Goal: Task Accomplishment & Management: Use online tool/utility

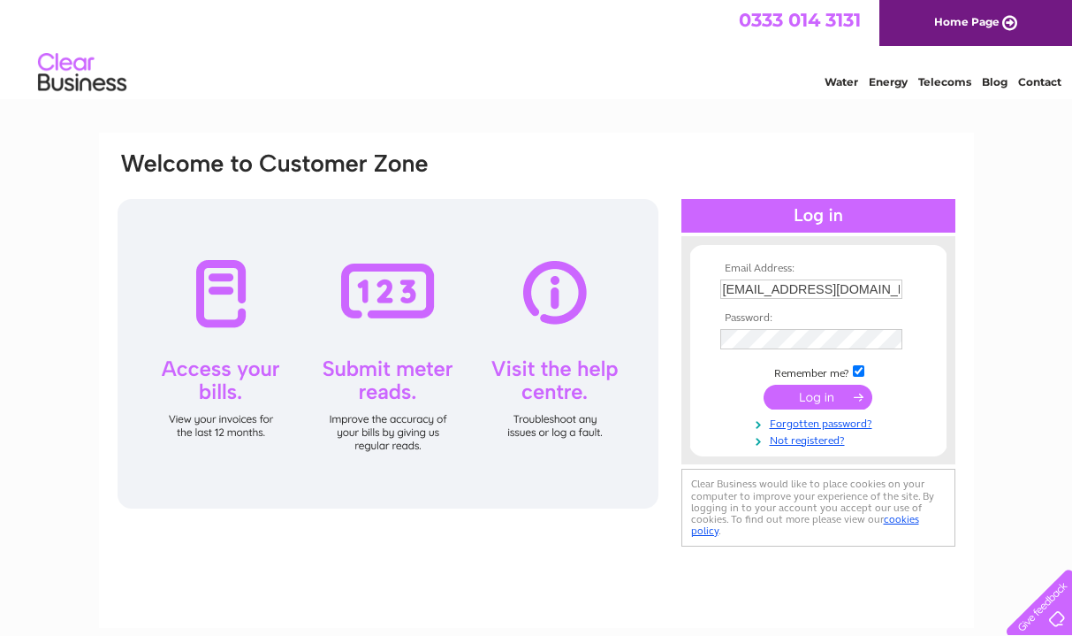
click at [807, 399] on input "submit" at bounding box center [818, 397] width 109 height 25
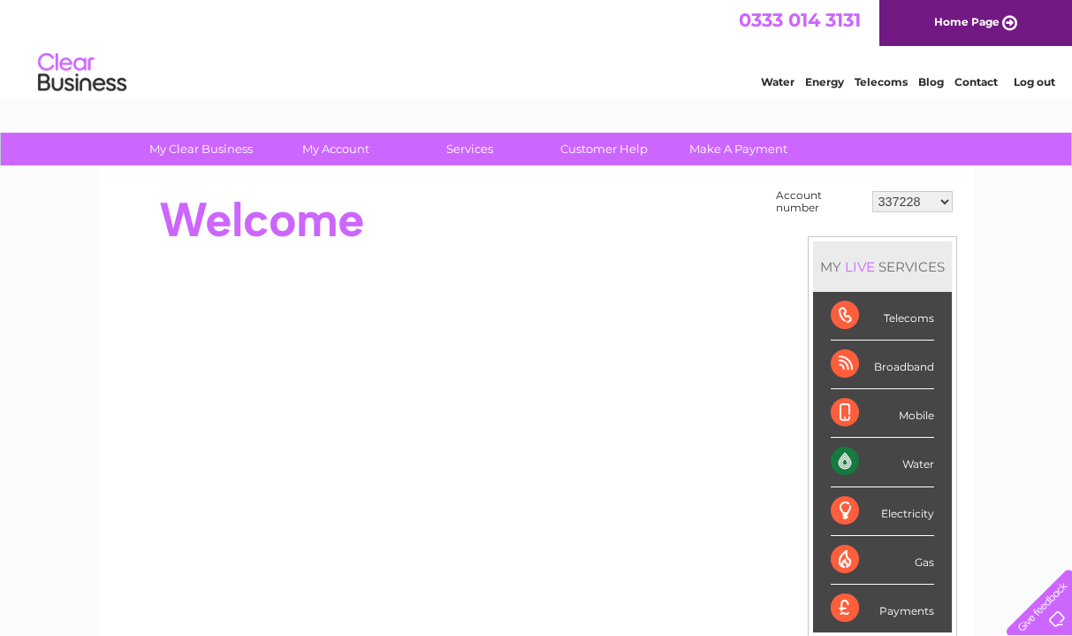
click at [873, 191] on select "337228 382500 439338 442724 442887 444861 444869 445778 447015 452092 452130 45…" at bounding box center [913, 201] width 80 height 21
click at [344, 149] on link "My Account" at bounding box center [336, 149] width 146 height 33
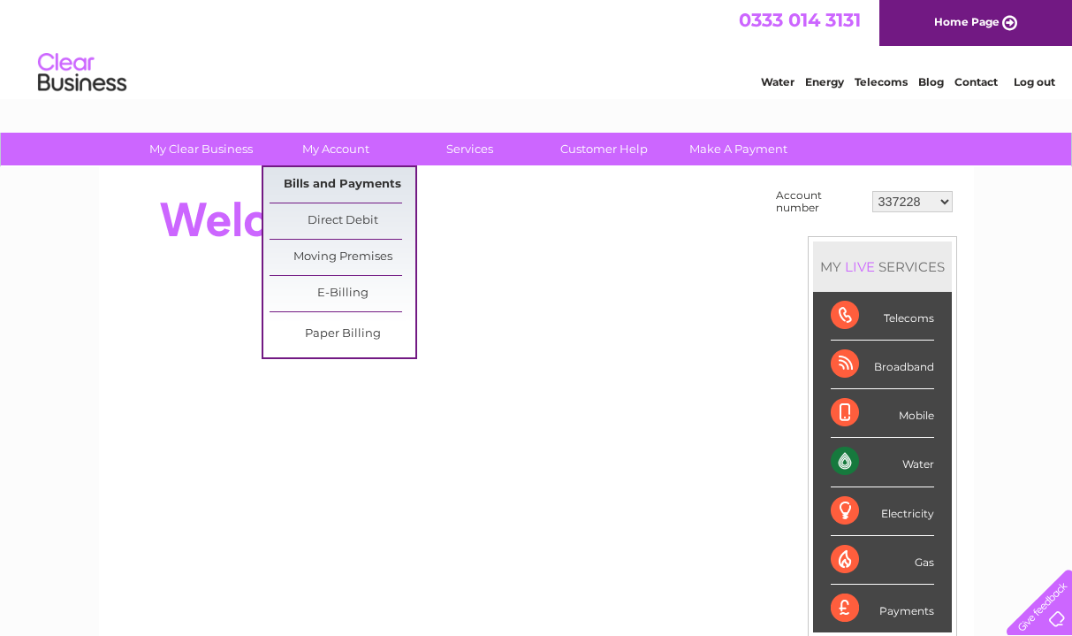
click at [349, 180] on link "Bills and Payments" at bounding box center [343, 184] width 146 height 35
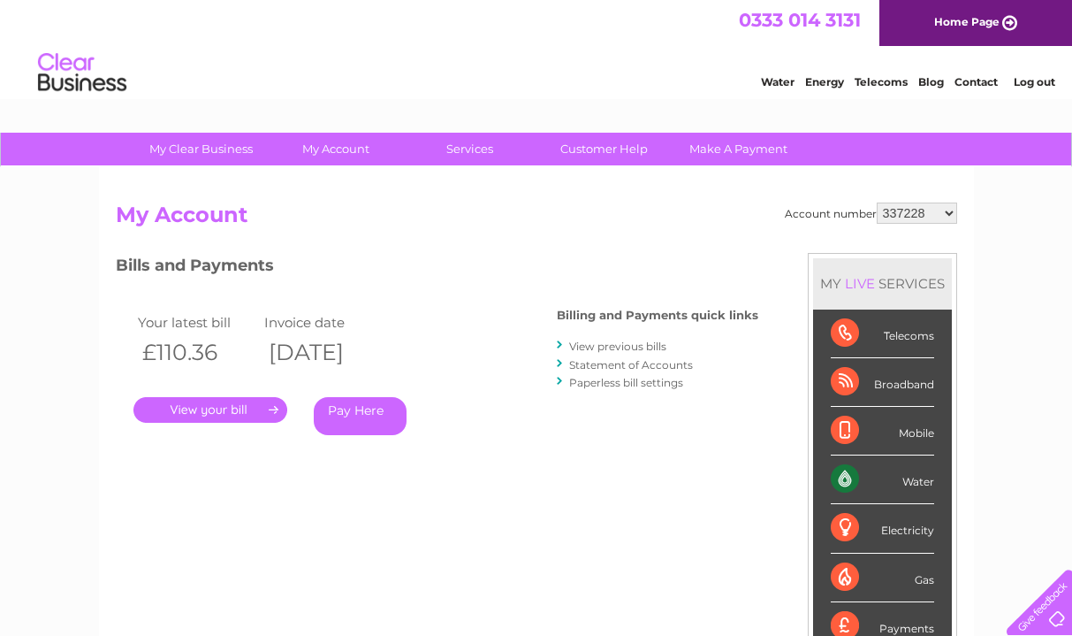
click at [877, 202] on select "337228 382500 439338 442724 442887 444861 444869 445778 447015 452092 452130 45…" at bounding box center [917, 212] width 80 height 21
select select "30290453"
click option "30290453" at bounding box center [0, 0] width 0 height 0
click at [245, 413] on link "." at bounding box center [210, 410] width 154 height 26
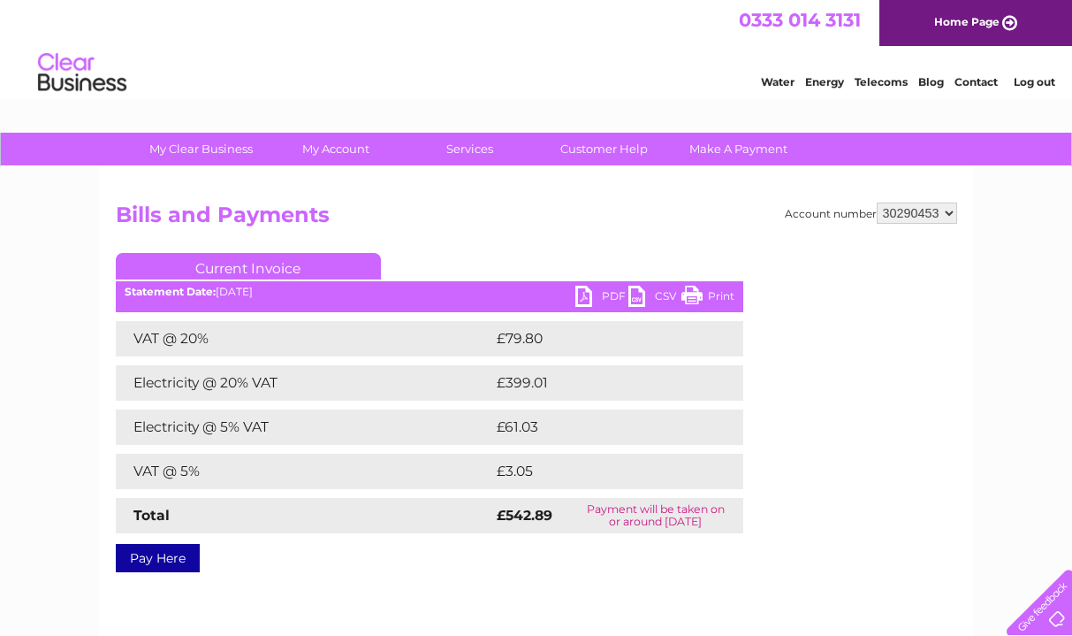
click at [601, 296] on link "PDF" at bounding box center [601, 299] width 53 height 26
click at [877, 202] on select "337228 382500 439338 442724 442887 444861 444869 445778 447015 452092 452130 45…" at bounding box center [917, 212] width 80 height 21
select select "30290474"
click option "30290474" at bounding box center [0, 0] width 0 height 0
click at [611, 300] on link "PDF" at bounding box center [601, 299] width 53 height 26
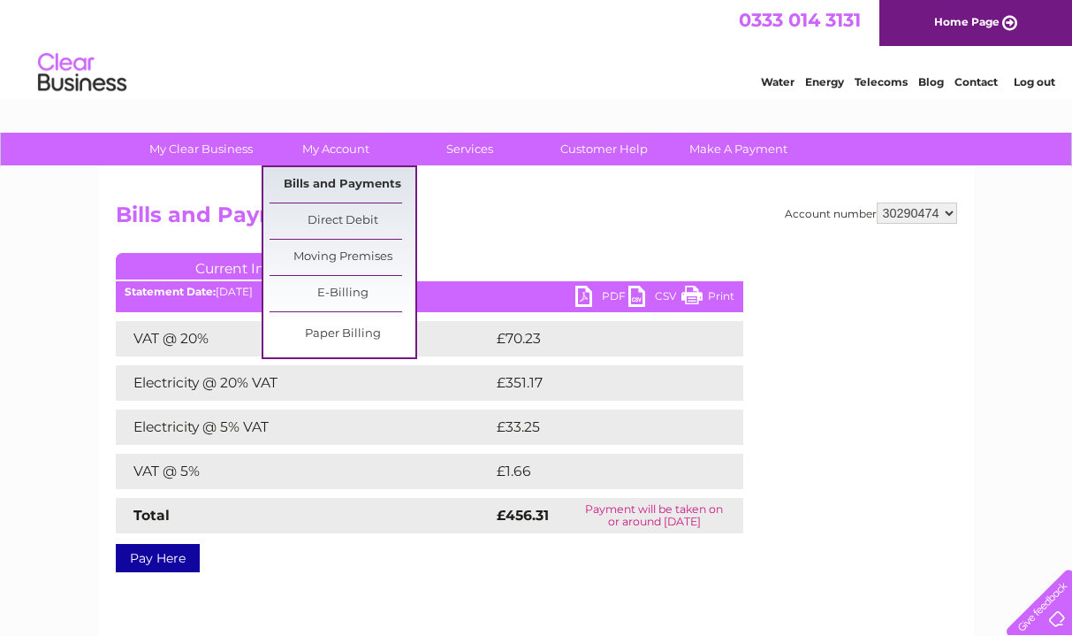
click at [339, 178] on link "Bills and Payments" at bounding box center [343, 184] width 146 height 35
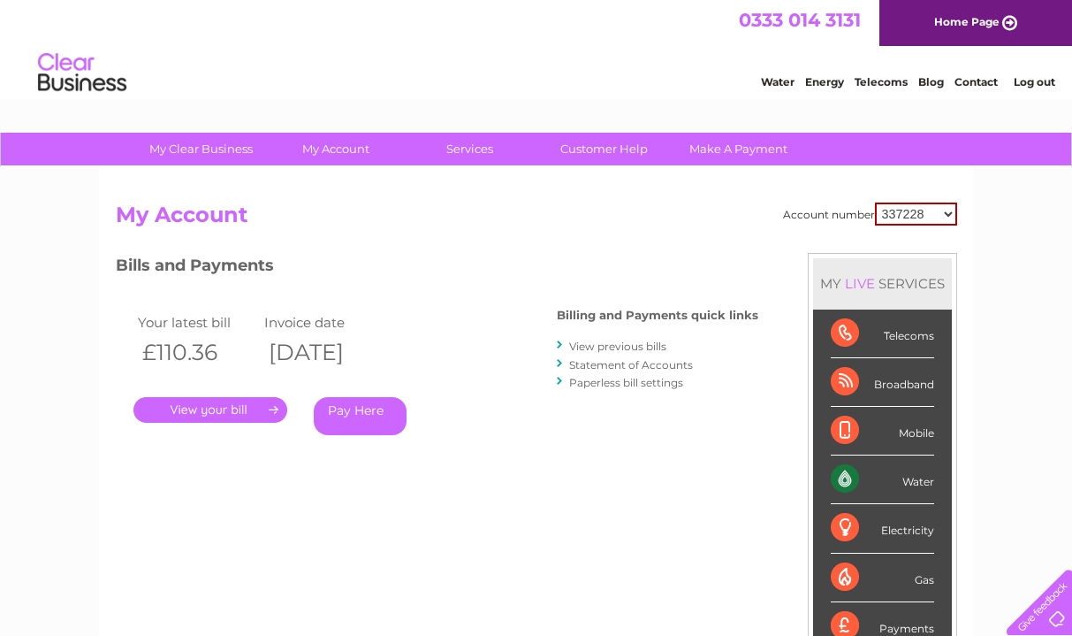
click at [875, 202] on select "337228 382500 439338 442724 442887 444861 444869 445778 447015 452092 452130 45…" at bounding box center [916, 213] width 82 height 23
select select "30290474"
click option "30290474" at bounding box center [0, 0] width 0 height 0
click at [623, 346] on link "View previous bills" at bounding box center [617, 345] width 97 height 13
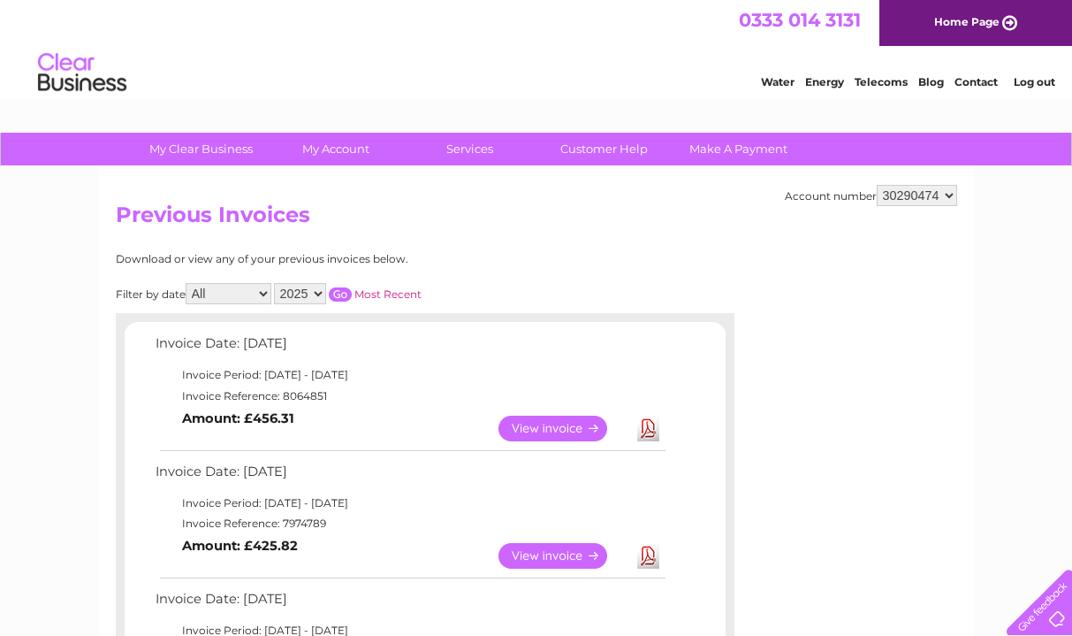
click at [274, 283] on select "2025 2024" at bounding box center [300, 293] width 52 height 21
select select "2024"
click option "2024" at bounding box center [0, 0] width 0 height 0
click at [332, 293] on input "button" at bounding box center [340, 294] width 23 height 14
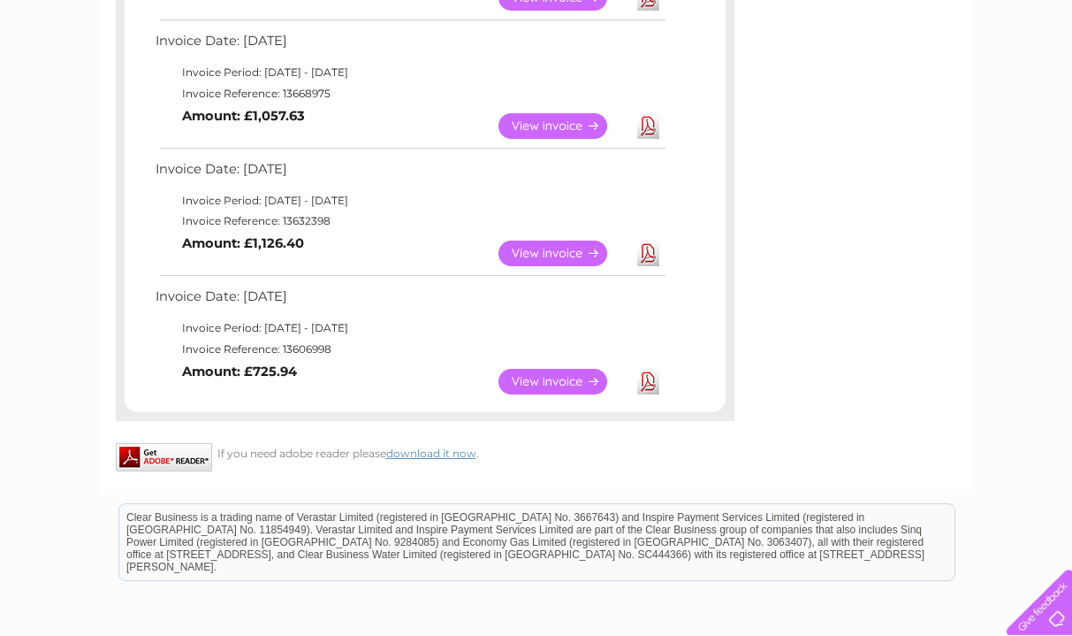
scroll to position [1451, 0]
click at [570, 377] on link "View" at bounding box center [564, 383] width 130 height 26
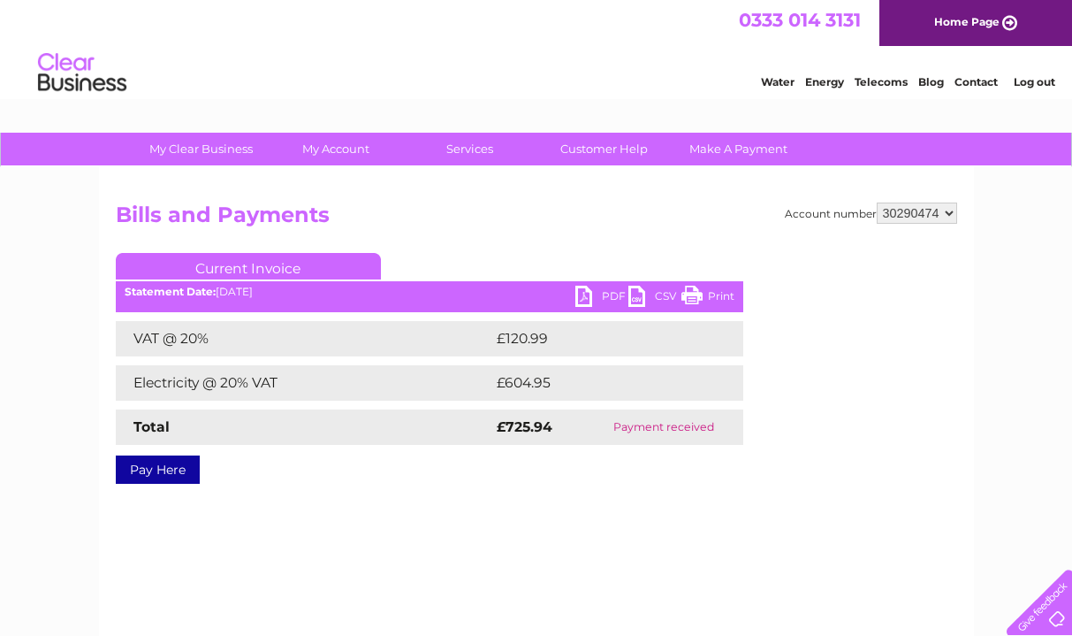
click at [610, 292] on link "PDF" at bounding box center [601, 299] width 53 height 26
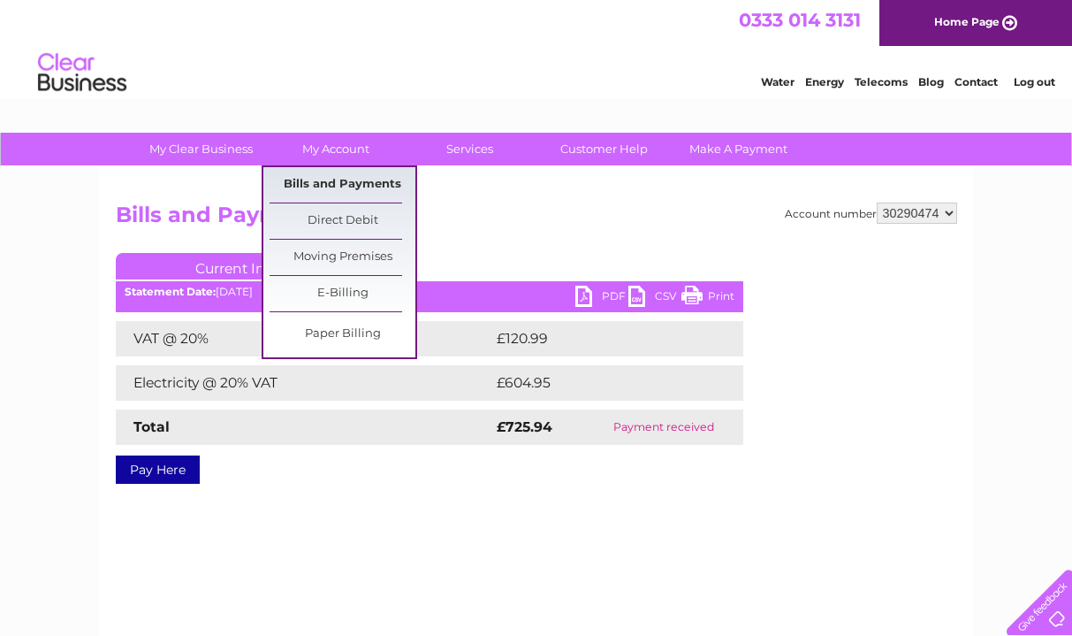
click at [356, 180] on link "Bills and Payments" at bounding box center [343, 184] width 146 height 35
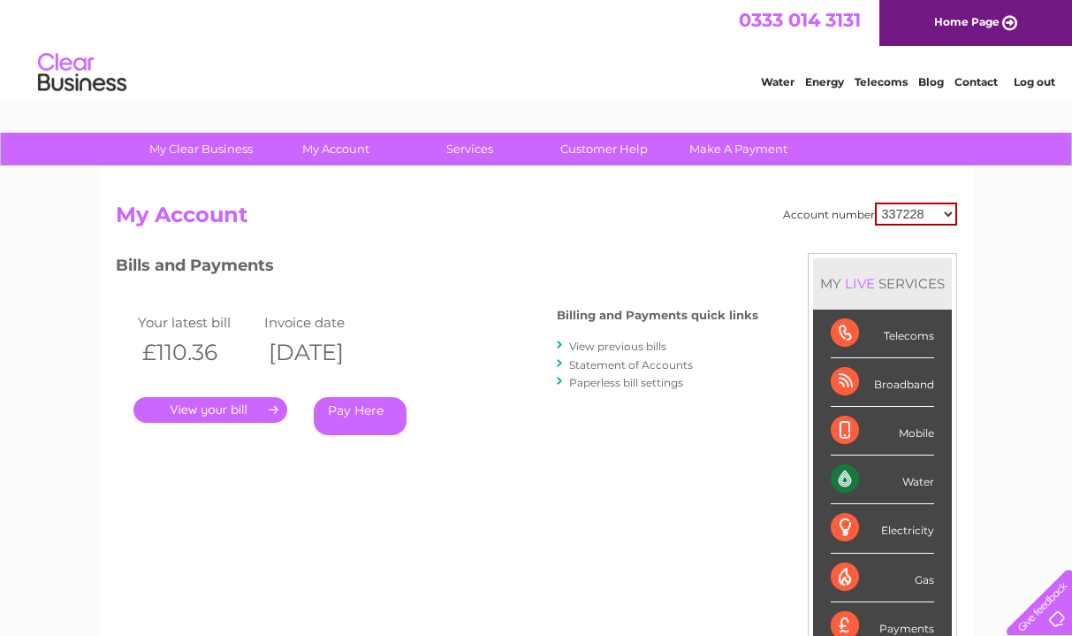
click at [875, 202] on select "337228 382500 439338 442724 442887 444861 444869 445778 447015 452092 452130 45…" at bounding box center [916, 213] width 82 height 23
select select "30290474"
click option "30290474" at bounding box center [0, 0] width 0 height 0
click at [598, 347] on link "View previous bills" at bounding box center [617, 345] width 97 height 13
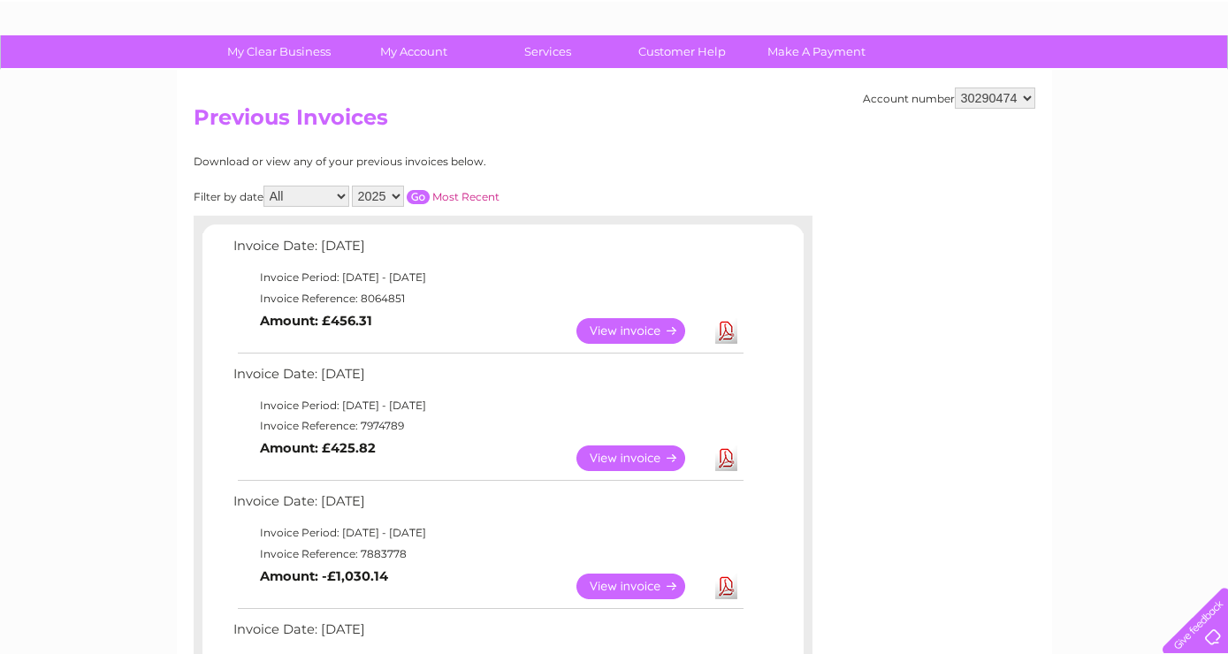
scroll to position [89, 0]
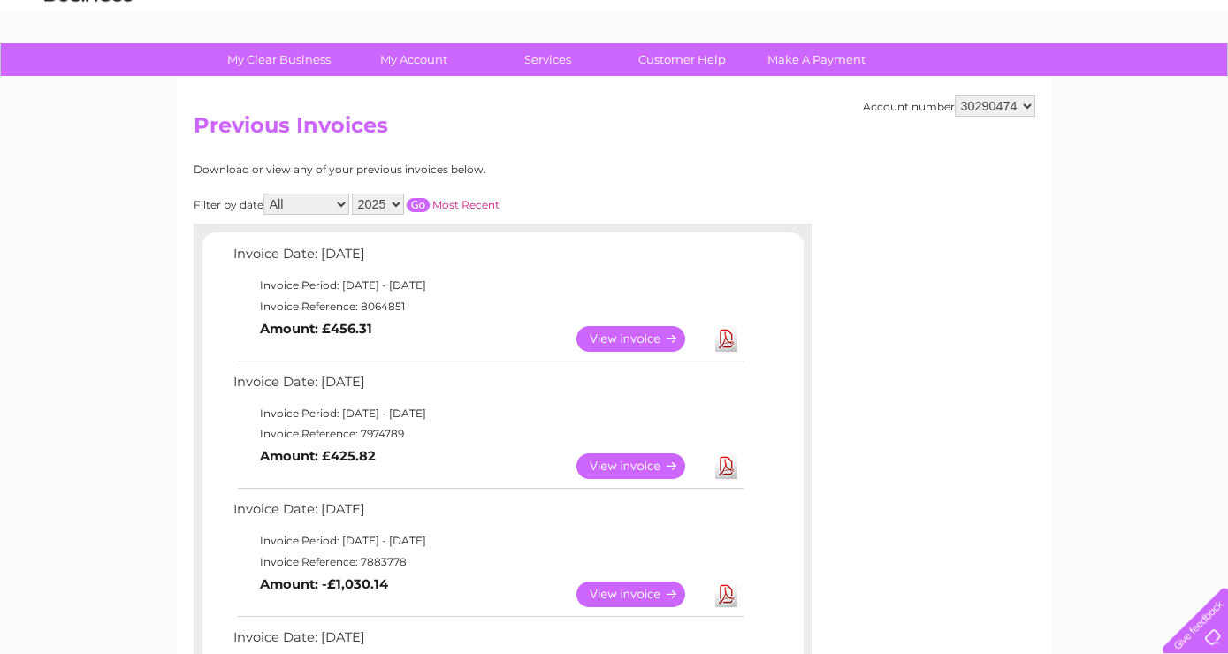
click at [352, 194] on select "2025 2024" at bounding box center [378, 204] width 52 height 21
select select "2024"
click option "2024" at bounding box center [0, 0] width 0 height 0
click at [415, 200] on input "button" at bounding box center [418, 205] width 23 height 14
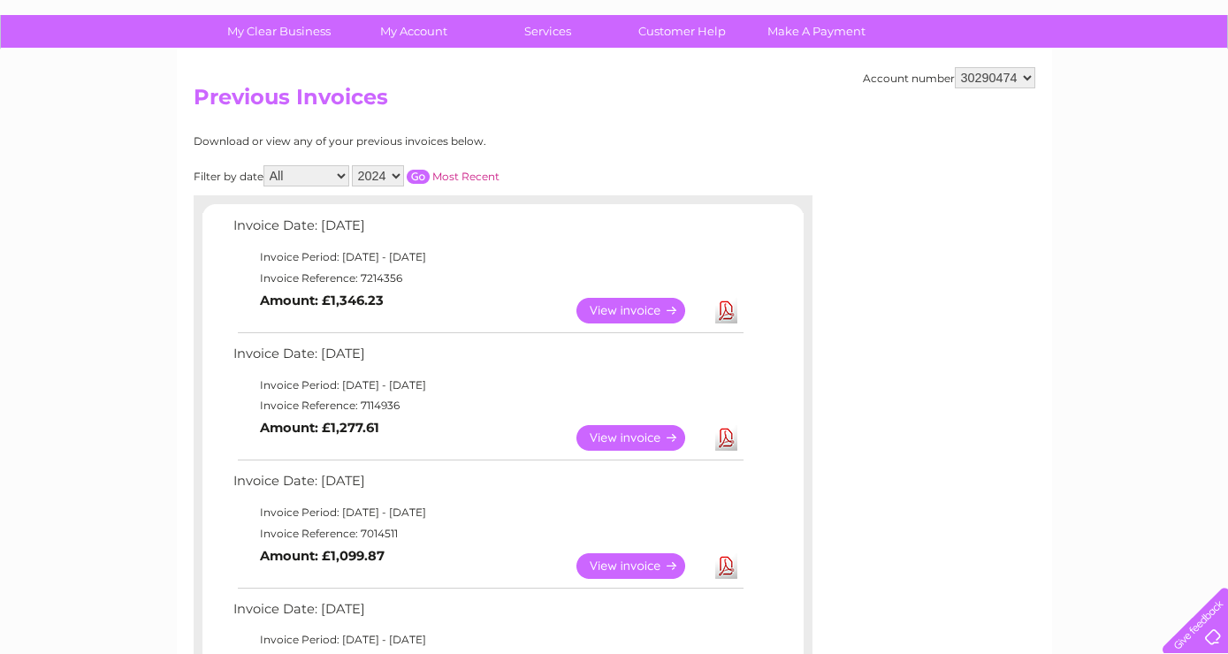
scroll to position [0, 0]
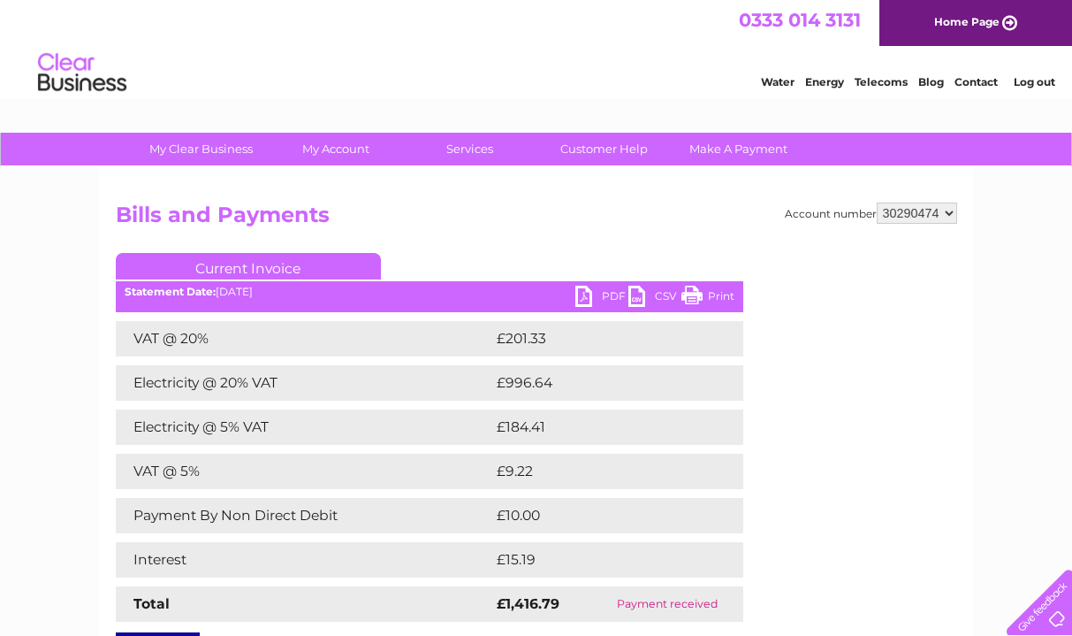
click at [616, 296] on link "PDF" at bounding box center [601, 299] width 53 height 26
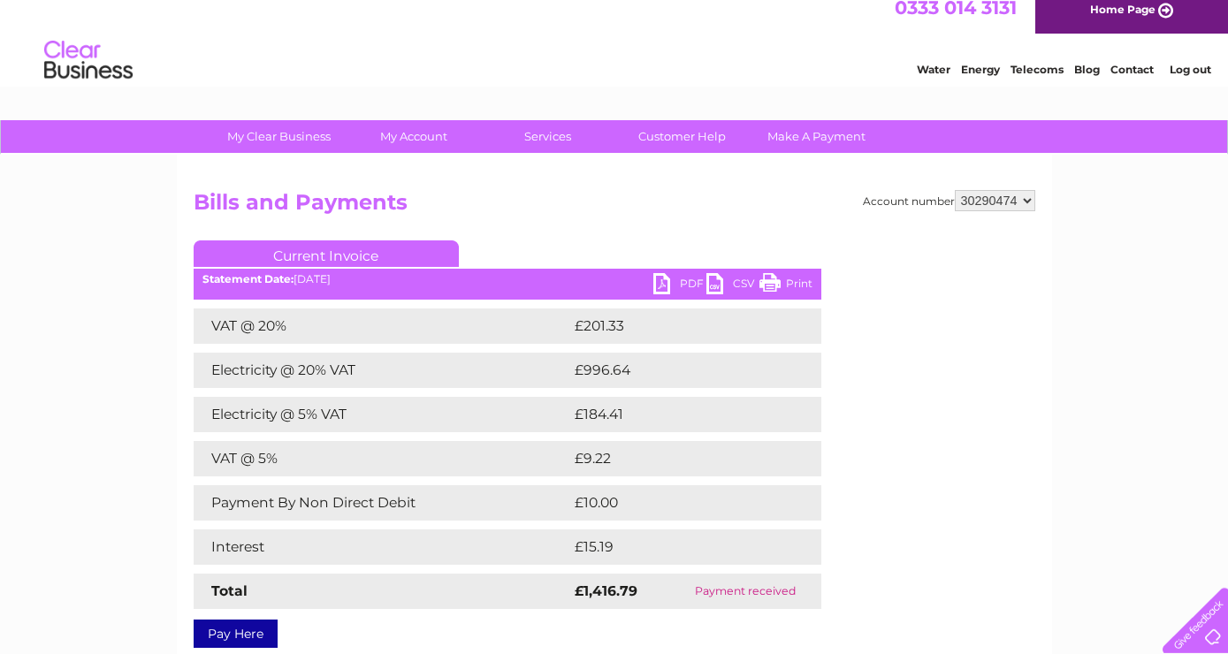
scroll to position [16, 0]
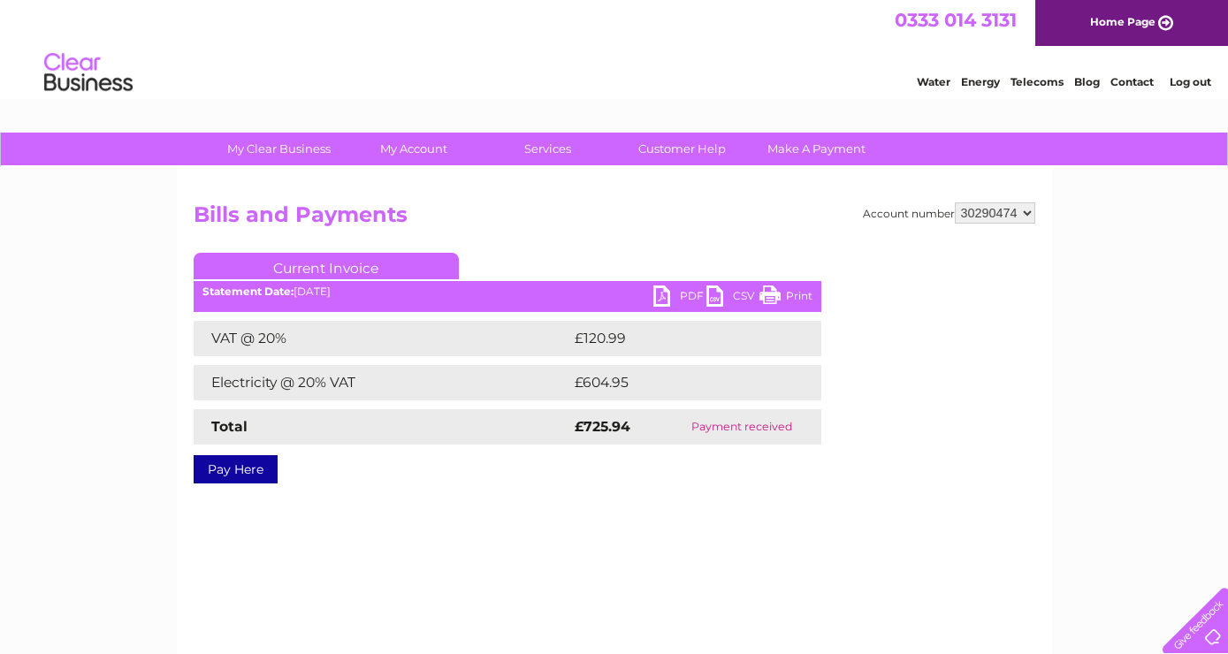
click at [692, 294] on link "PDF" at bounding box center [679, 299] width 53 height 26
click at [684, 293] on link "PDF" at bounding box center [679, 299] width 53 height 26
click at [955, 202] on select "337228 382500 439338 442724 442887 444861 444869 445778 447015 452092 452130 45…" at bounding box center [995, 212] width 80 height 21
click at [1108, 240] on div "My Clear Business Login Details My Details My Preferences Link Account My Accou…" at bounding box center [614, 549] width 1228 height 832
click at [678, 298] on link "PDF" at bounding box center [679, 299] width 53 height 26
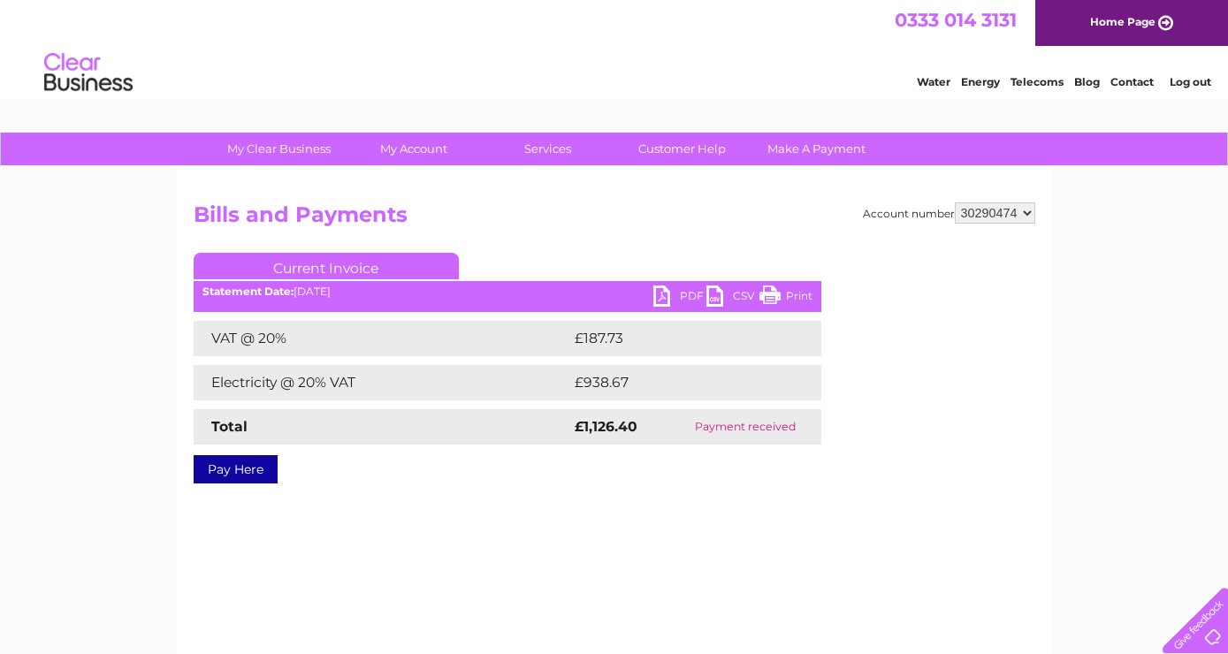
click at [955, 202] on select "337228 382500 439338 442724 442887 444861 444869 445778 447015 452092 452130 45…" at bounding box center [995, 212] width 80 height 21
select select "452092"
click option "452092" at bounding box center [0, 0] width 0 height 0
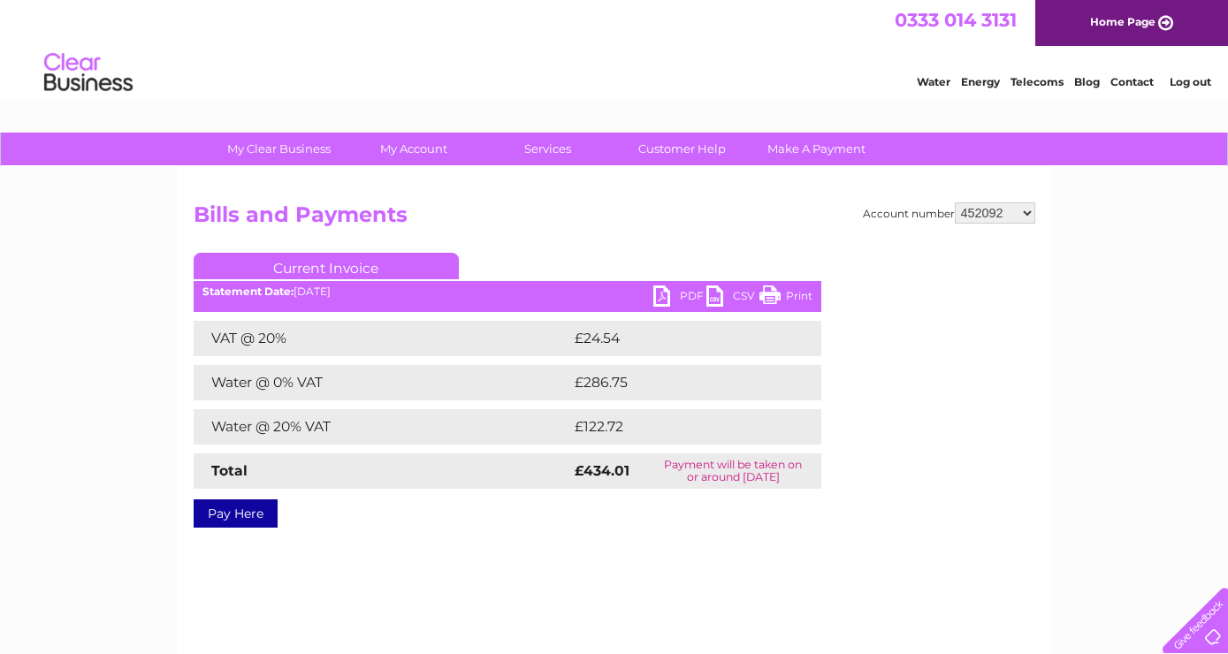
click at [693, 293] on link "PDF" at bounding box center [679, 299] width 53 height 26
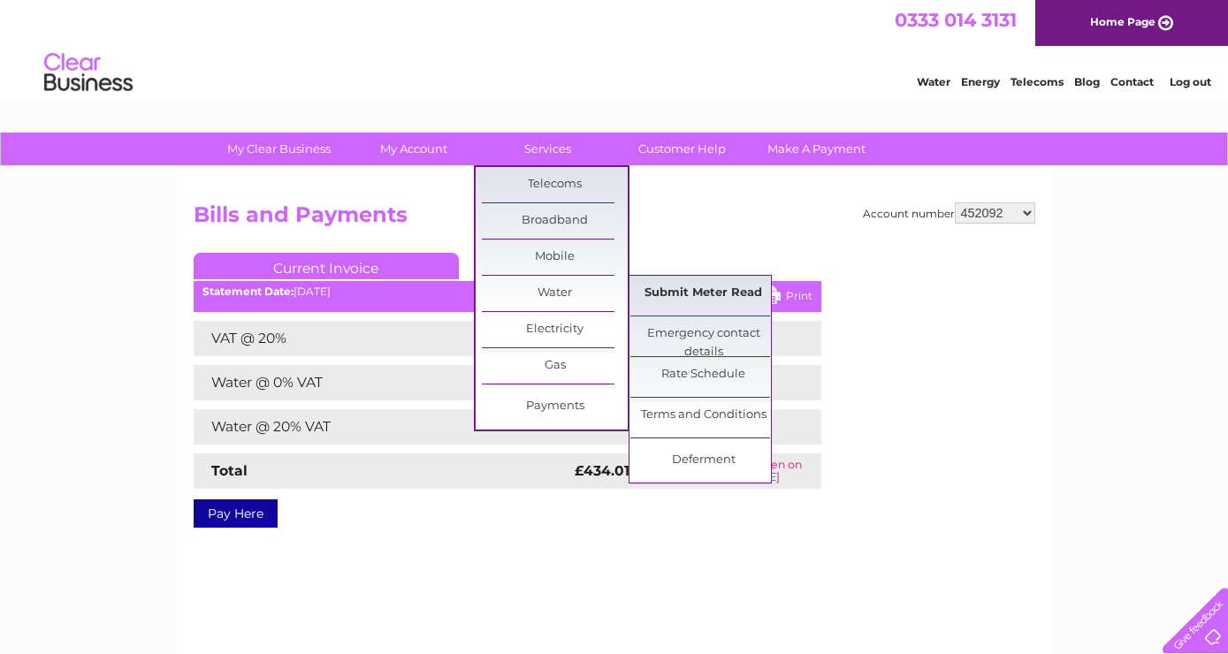
click at [667, 295] on link "Submit Meter Read" at bounding box center [703, 293] width 146 height 35
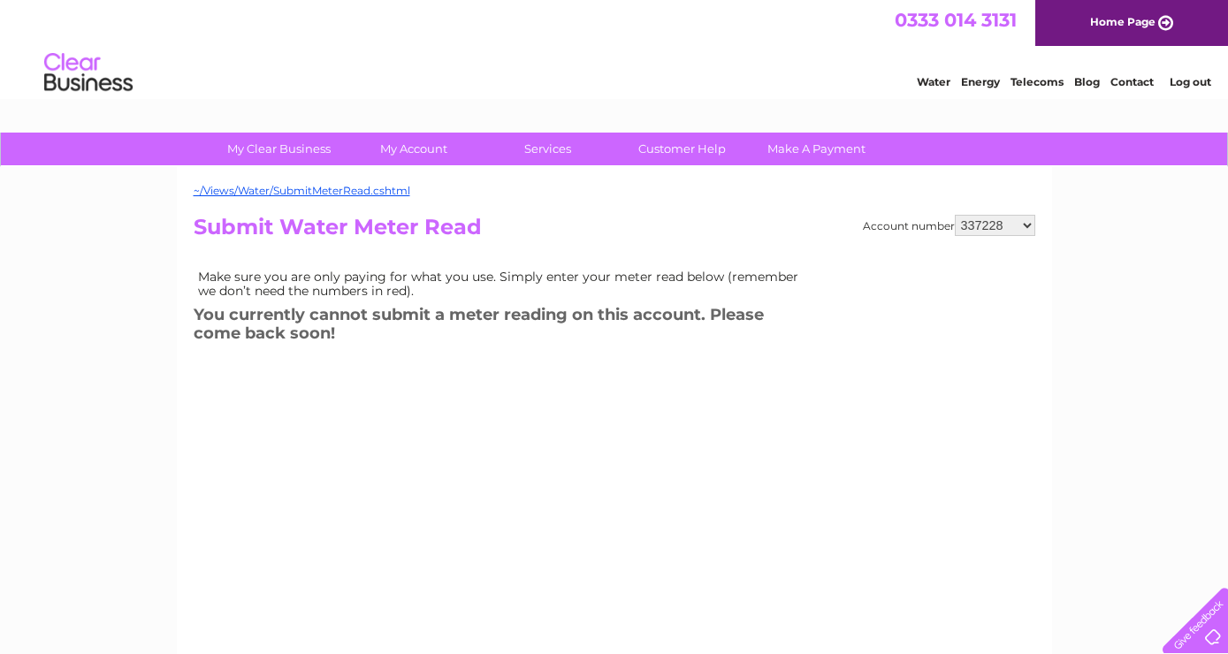
click at [955, 215] on select "337228 382500 439338 442724 442887 444861 444869 445778 447015 452092 452130 45…" at bounding box center [995, 225] width 80 height 21
select select "452092"
click option "452092" at bounding box center [0, 0] width 0 height 0
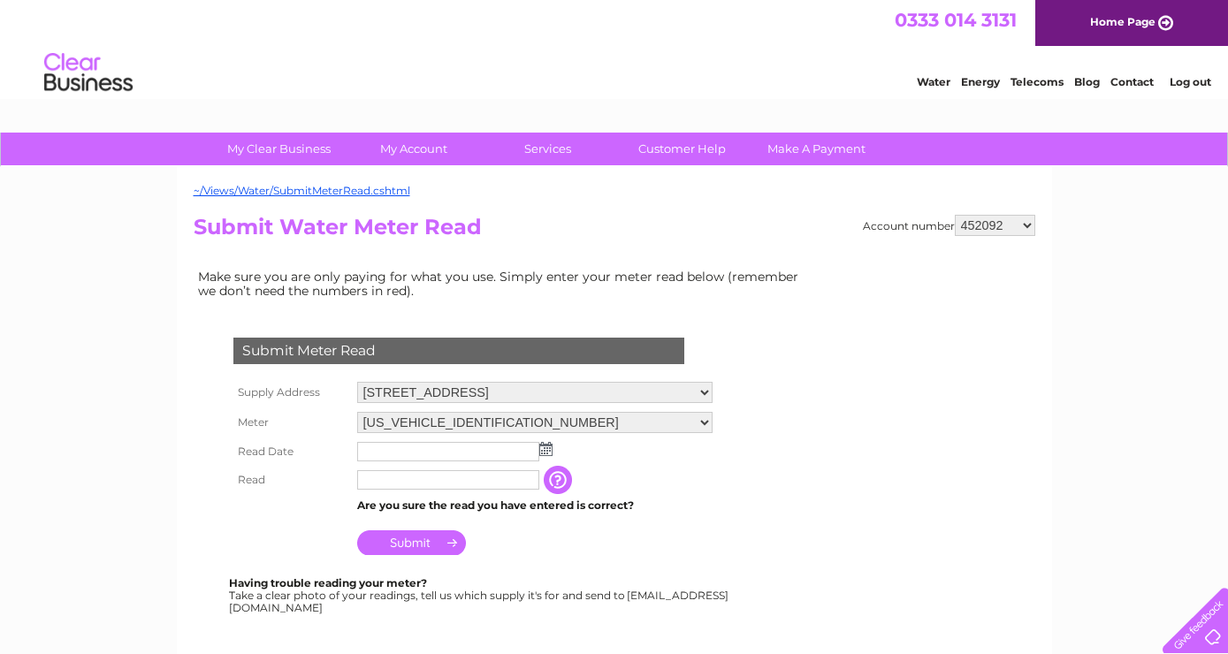
click at [545, 447] on img at bounding box center [545, 449] width 13 height 14
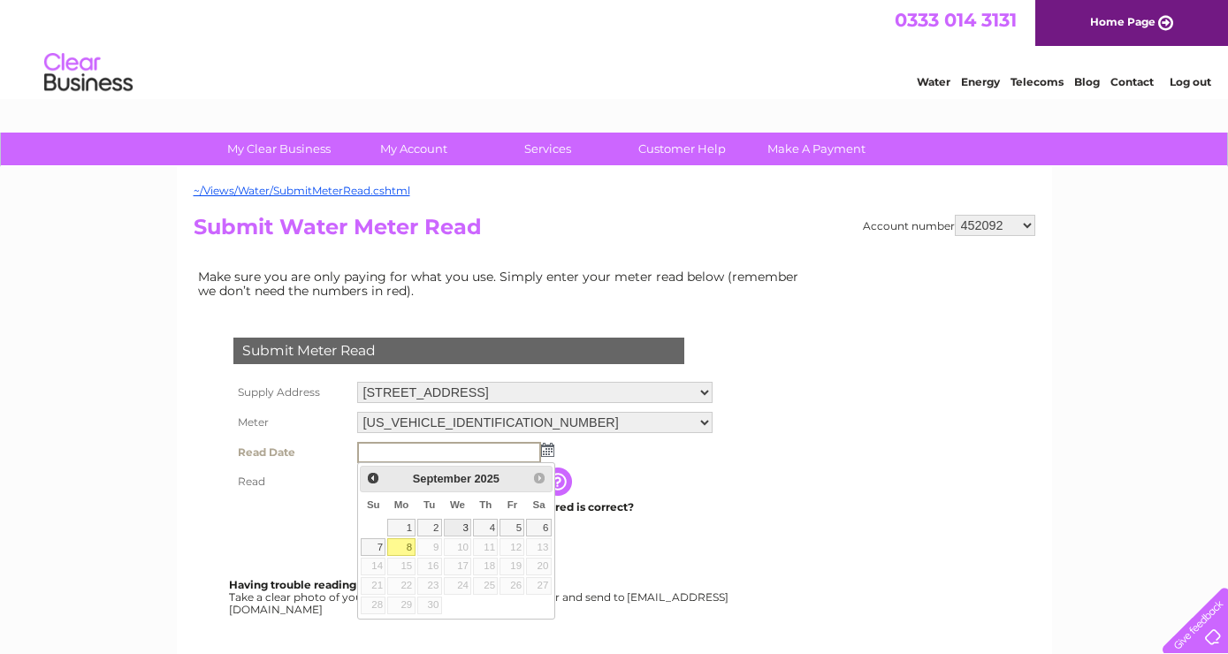
click at [463, 524] on link "3" at bounding box center [458, 528] width 28 height 18
type input "[DATE]"
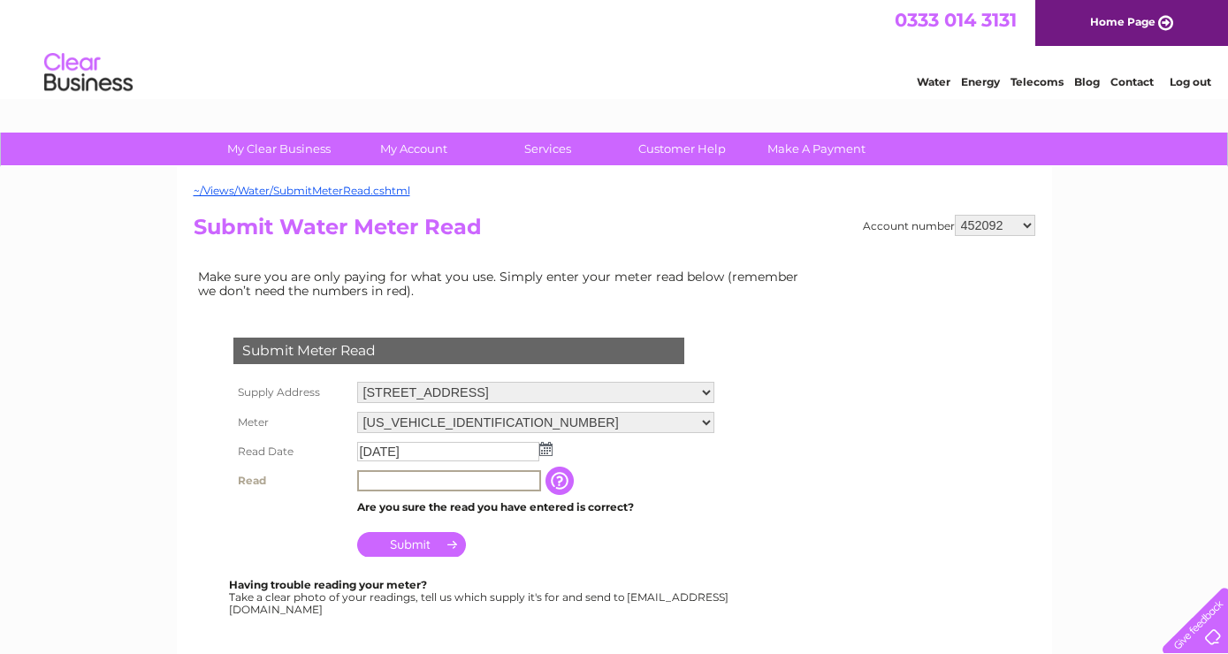
click at [425, 477] on input "text" at bounding box center [449, 480] width 184 height 21
type input "7848"
click at [441, 541] on input "Submit" at bounding box center [411, 542] width 109 height 25
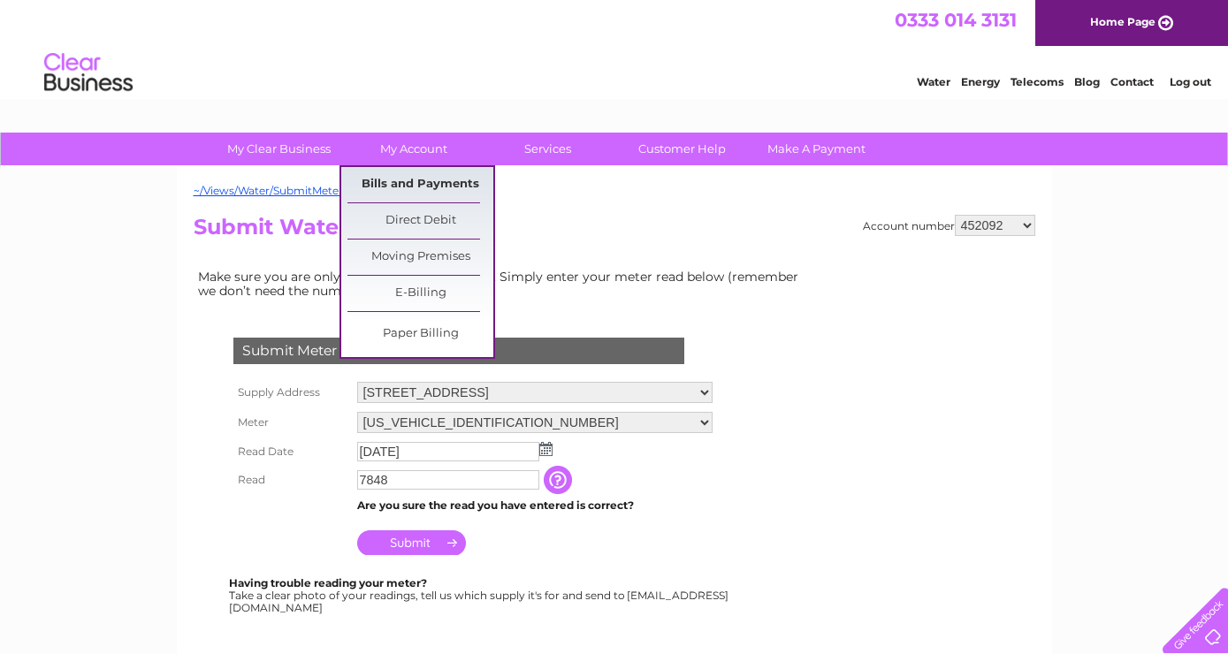
click at [438, 173] on link "Bills and Payments" at bounding box center [420, 184] width 146 height 35
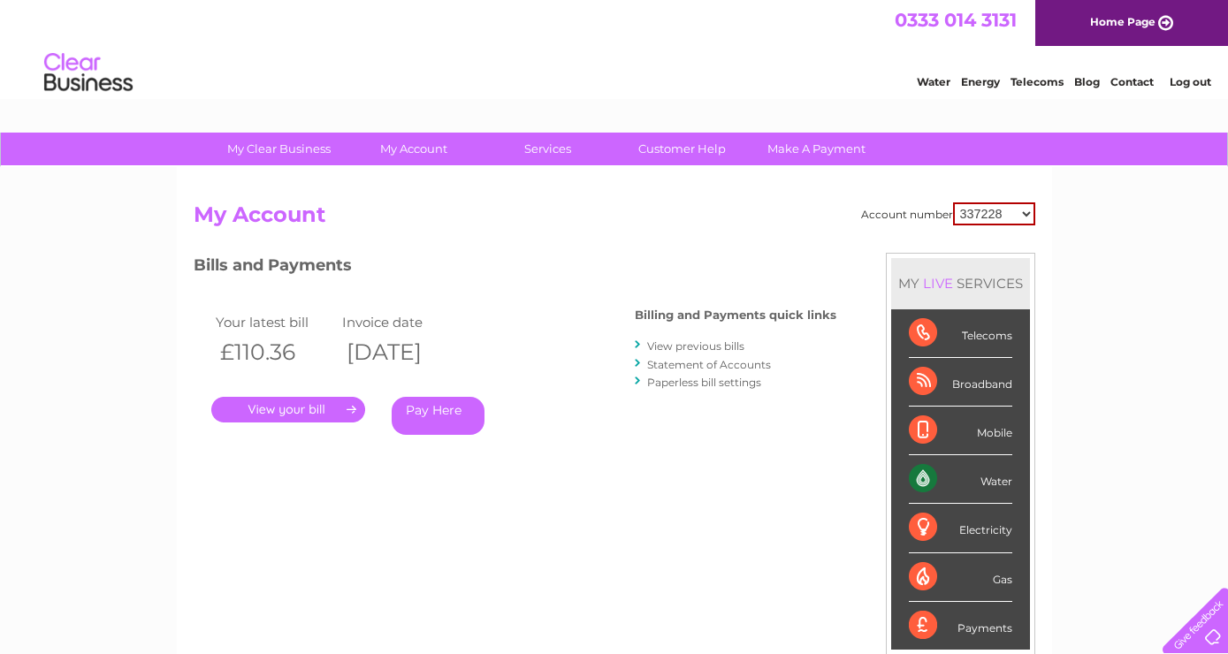
click at [953, 202] on select "337228 382500 439338 442724 442887 444861 444869 445778 447015 452092 452130 45…" at bounding box center [994, 213] width 82 height 23
select select "30298139"
click option "30298139" at bounding box center [0, 0] width 0 height 0
click at [345, 400] on link "." at bounding box center [288, 410] width 154 height 26
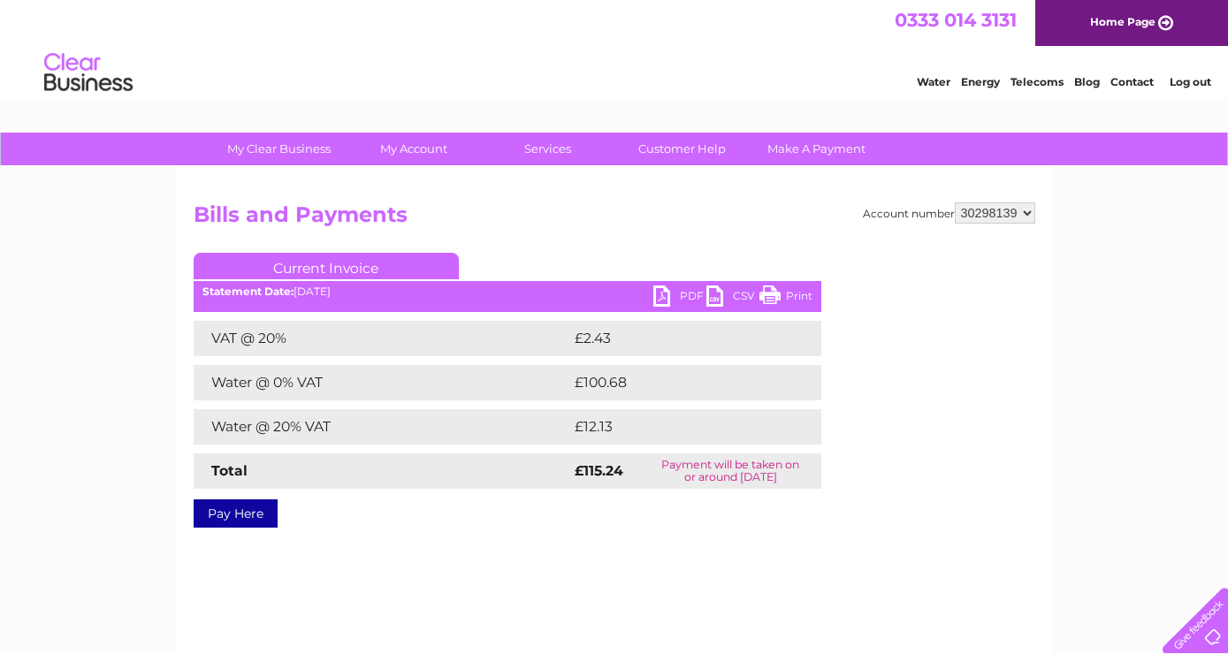
click at [682, 296] on link "PDF" at bounding box center [679, 299] width 53 height 26
click at [955, 202] on select "337228 382500 439338 442724 442887 444861 444869 445778 447015 452092 452130 45…" at bounding box center [995, 212] width 80 height 21
select select "452092"
click option "452092" at bounding box center [0, 0] width 0 height 0
click at [685, 293] on link "PDF" at bounding box center [679, 299] width 53 height 26
